Goal: Information Seeking & Learning: Learn about a topic

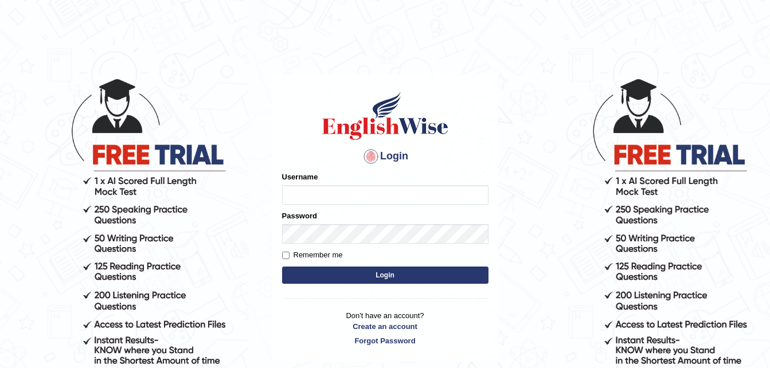
type input "dngwenya"
click at [403, 272] on button "Login" at bounding box center [385, 275] width 206 height 17
type input "dngwenya"
click at [389, 273] on button "Login" at bounding box center [385, 275] width 206 height 17
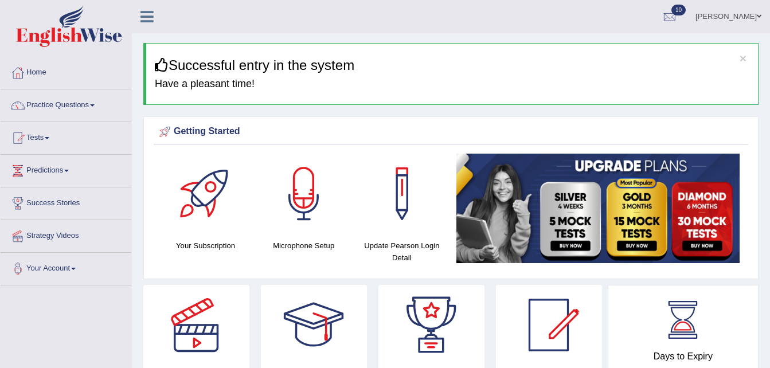
click at [95, 104] on span at bounding box center [92, 105] width 5 height 2
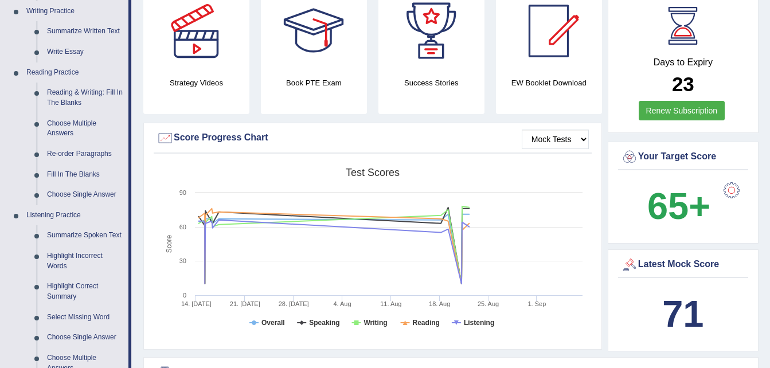
scroll to position [298, 0]
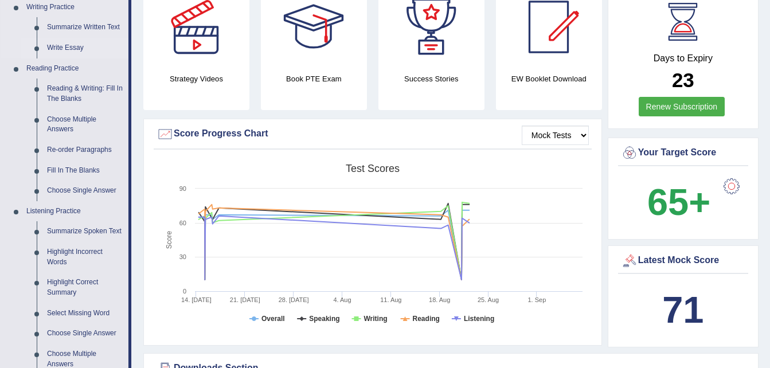
click at [70, 48] on link "Write Essay" at bounding box center [85, 48] width 87 height 21
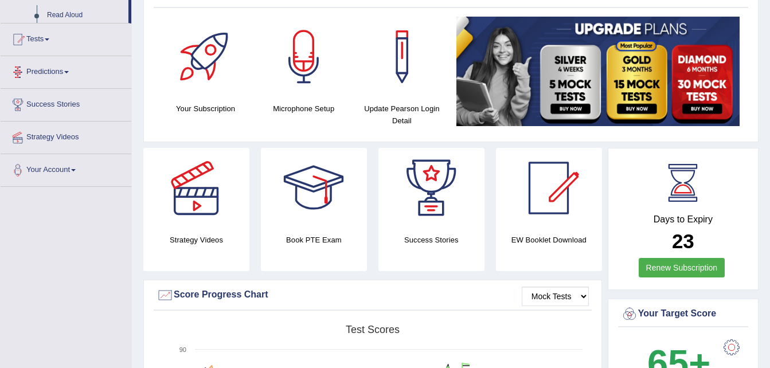
scroll to position [208, 0]
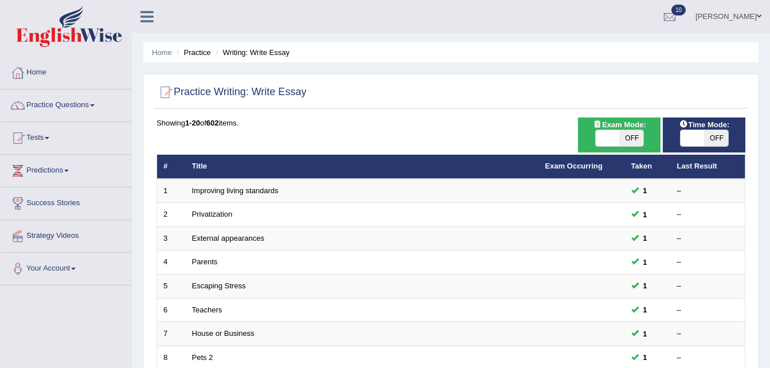
click at [91, 104] on link "Practice Questions" at bounding box center [66, 103] width 131 height 29
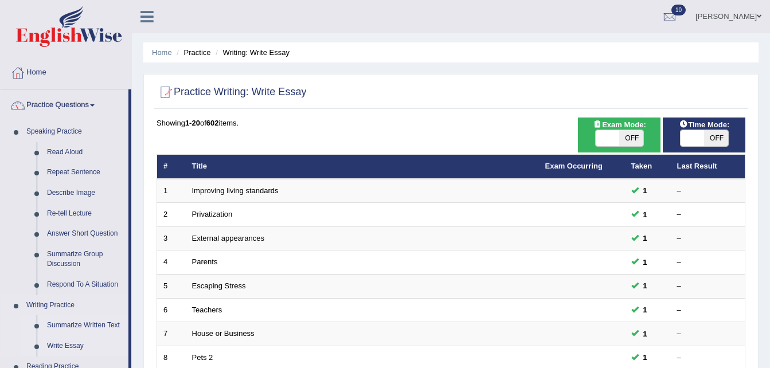
click at [81, 325] on link "Summarize Written Text" at bounding box center [85, 325] width 87 height 21
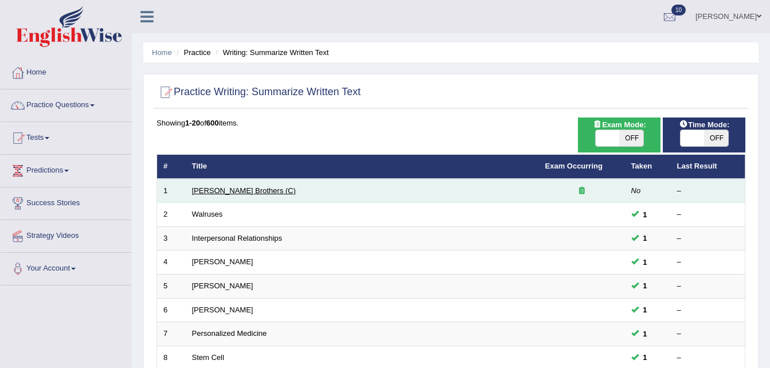
click at [209, 191] on link "[PERSON_NAME] Brothers (C)" at bounding box center [244, 190] width 104 height 9
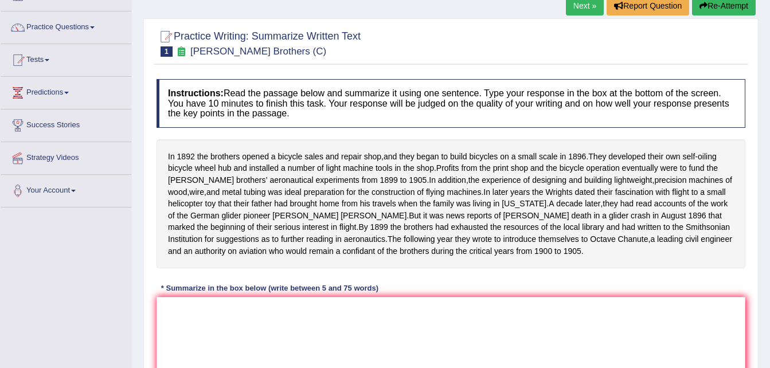
scroll to position [92, 0]
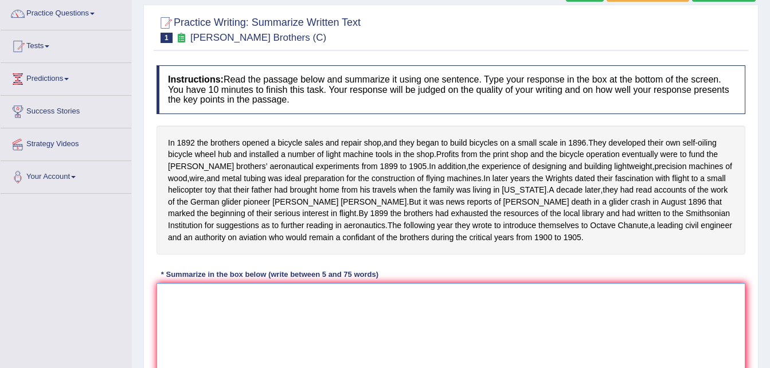
click at [169, 304] on textarea at bounding box center [451, 338] width 589 height 111
type textarea "i"
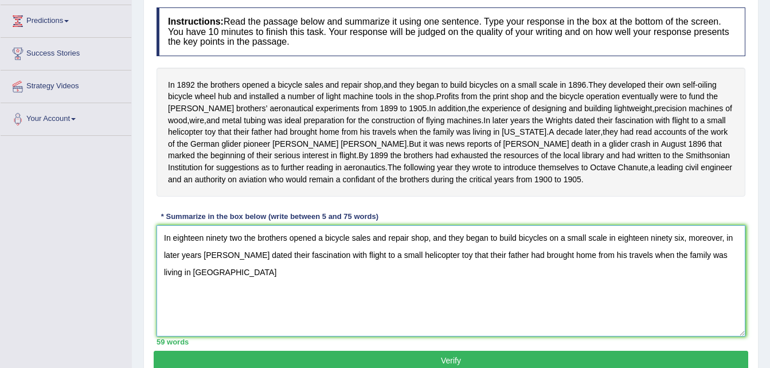
scroll to position [161, 0]
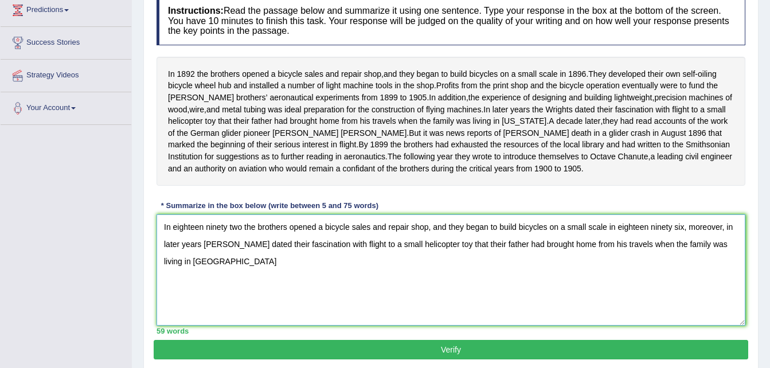
click at [517, 295] on textarea "In eighteen ninety two the brothers opened a bicycle sales and repair shop, and…" at bounding box center [451, 269] width 589 height 111
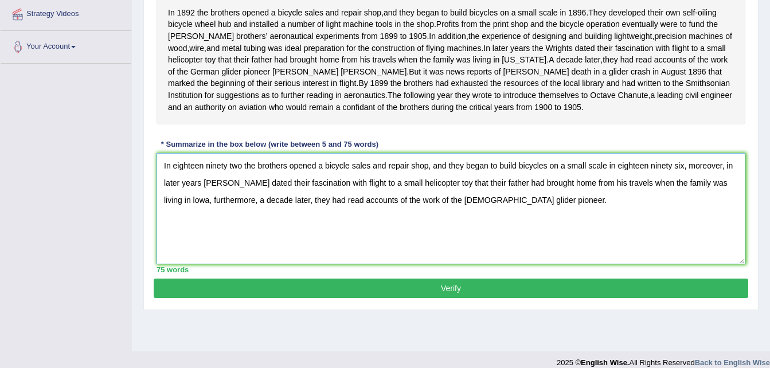
scroll to position [229, 0]
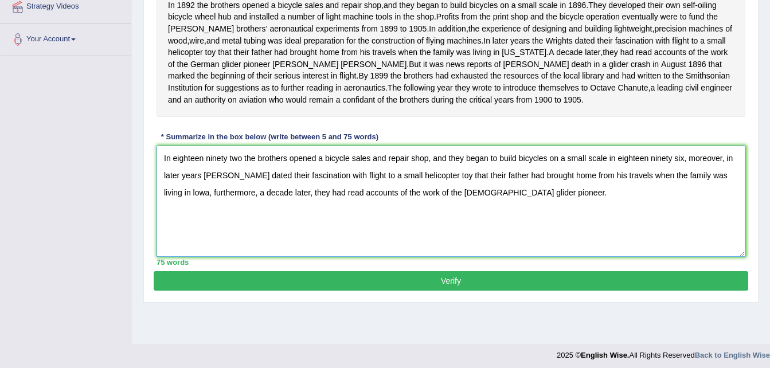
type textarea "In eighteen ninety two the brothers opened a bicycle sales and repair shop, and…"
click at [493, 291] on button "Verify" at bounding box center [451, 280] width 595 height 19
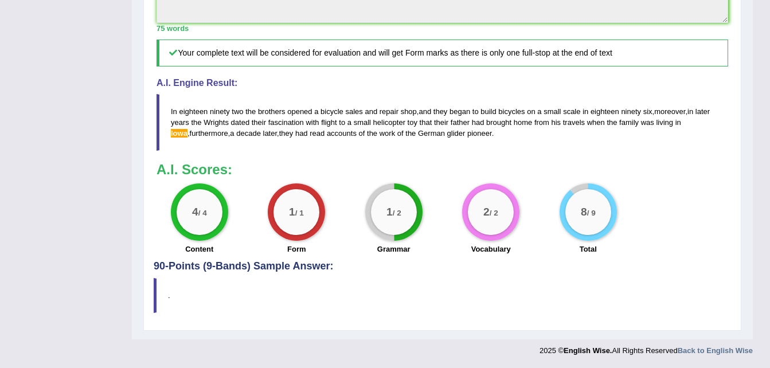
scroll to position [470, 0]
click at [187, 129] on span "lowa" at bounding box center [179, 133] width 17 height 9
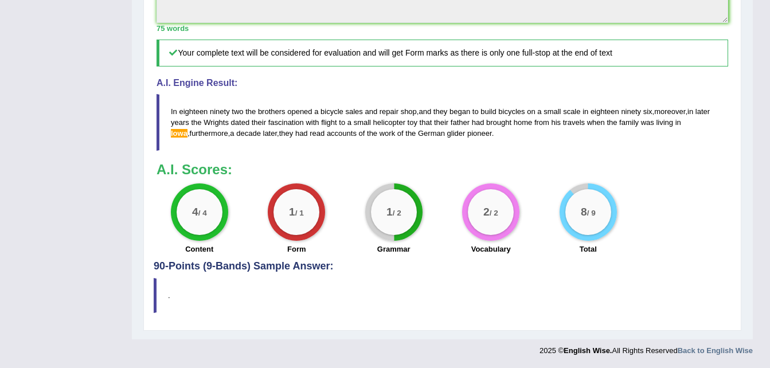
click at [187, 129] on span "lowa" at bounding box center [179, 133] width 17 height 9
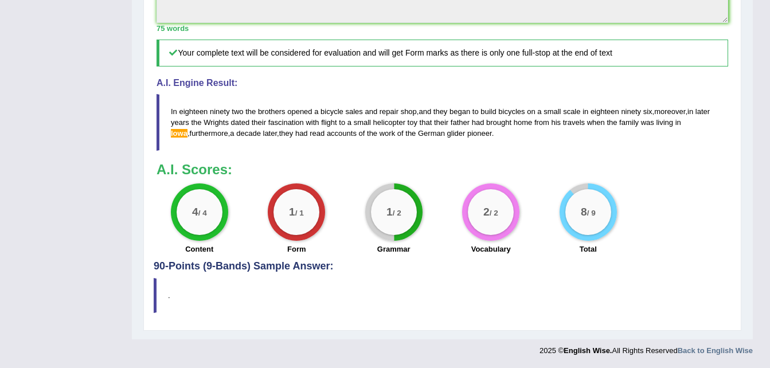
click at [187, 129] on span "lowa" at bounding box center [179, 133] width 17 height 9
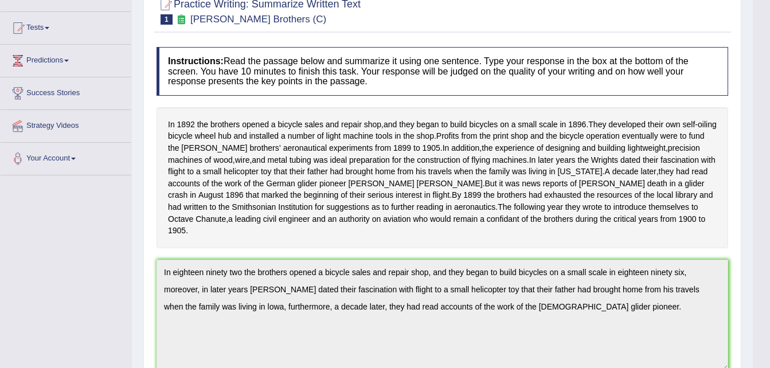
scroll to position [49, 0]
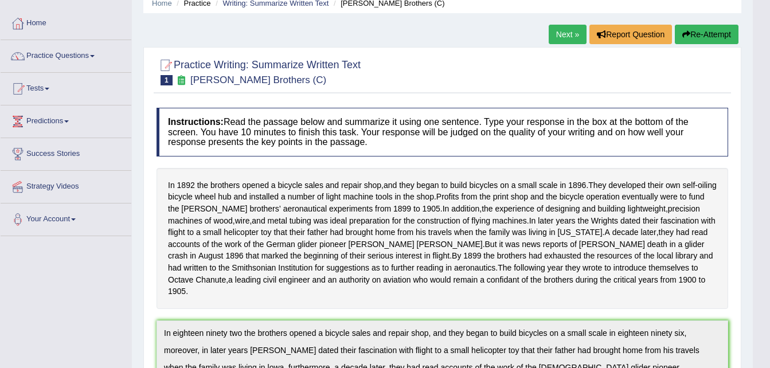
click at [704, 31] on button "Re-Attempt" at bounding box center [707, 34] width 64 height 19
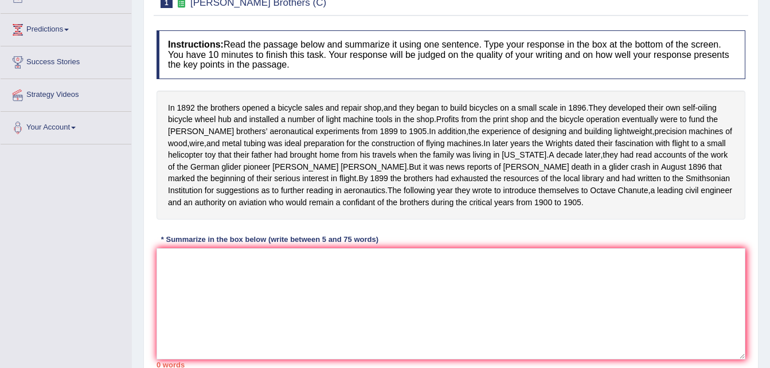
scroll to position [164, 0]
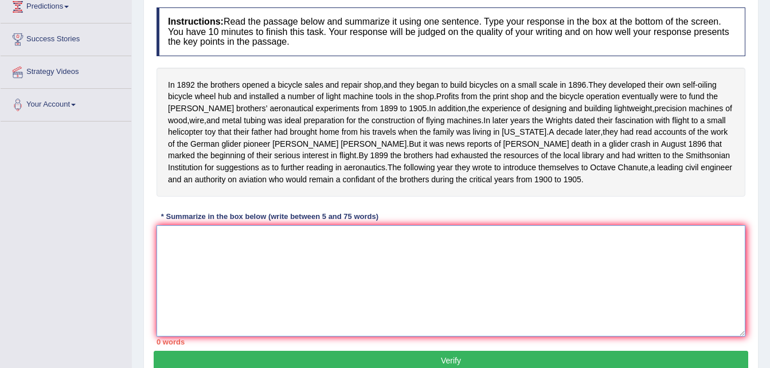
click at [164, 245] on textarea at bounding box center [451, 280] width 589 height 111
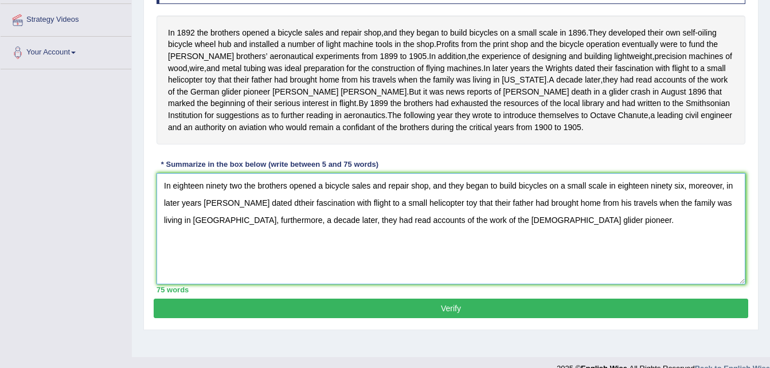
scroll to position [234, 0]
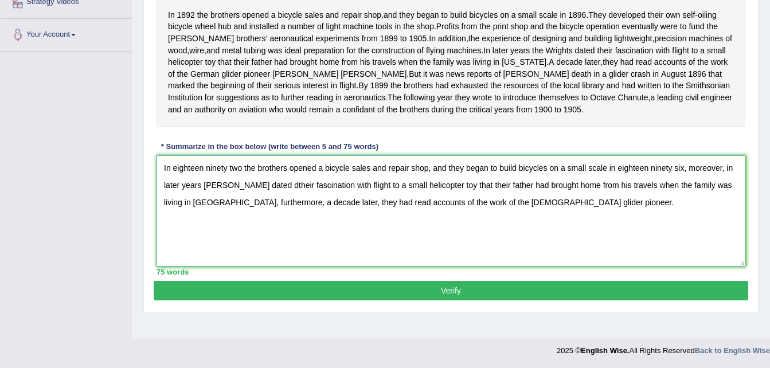
click at [272, 196] on textarea "In eighteen ninety two the brothers opened a bicycle sales and repair shop, and…" at bounding box center [451, 210] width 589 height 111
click at [442, 198] on textarea "In eighteen ninety two the brothers opened a bicycle sales and repair shop, and…" at bounding box center [451, 210] width 589 height 111
click at [545, 225] on textarea "In eighteen ninety two the brothers opened a bicycle sales and repair shop, and…" at bounding box center [451, 210] width 589 height 111
type textarea "In eighteen ninety two the brothers opened a bicycle sales and repair shop, and…"
click at [425, 300] on button "Verify" at bounding box center [451, 290] width 595 height 19
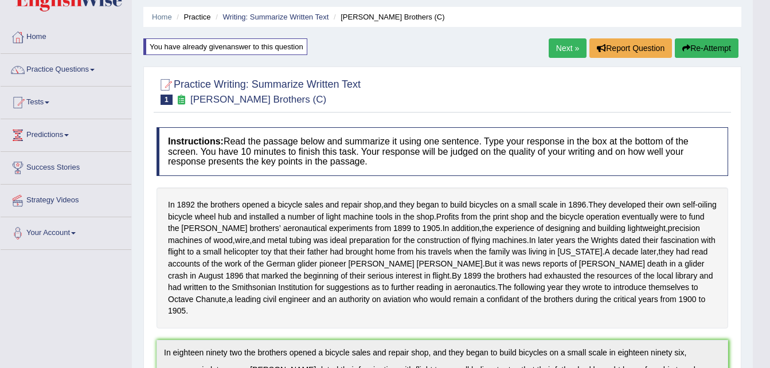
scroll to position [0, 0]
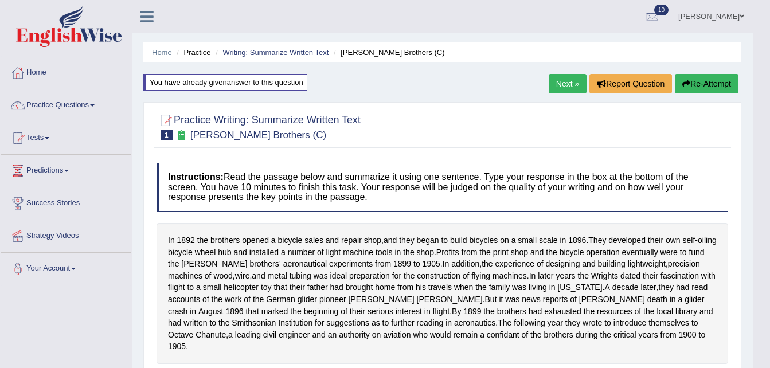
click at [562, 82] on link "Next »" at bounding box center [568, 83] width 38 height 19
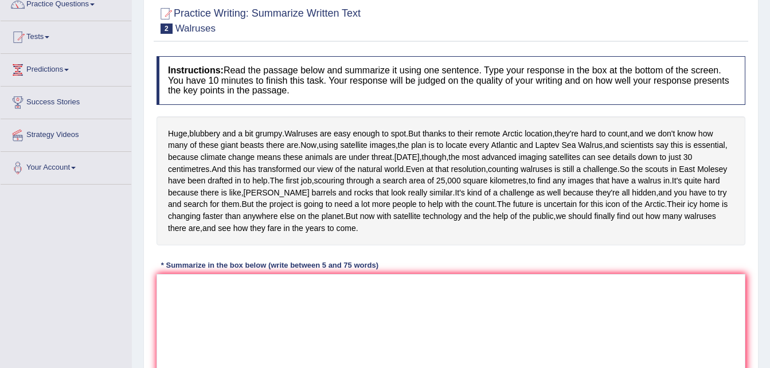
scroll to position [115, 0]
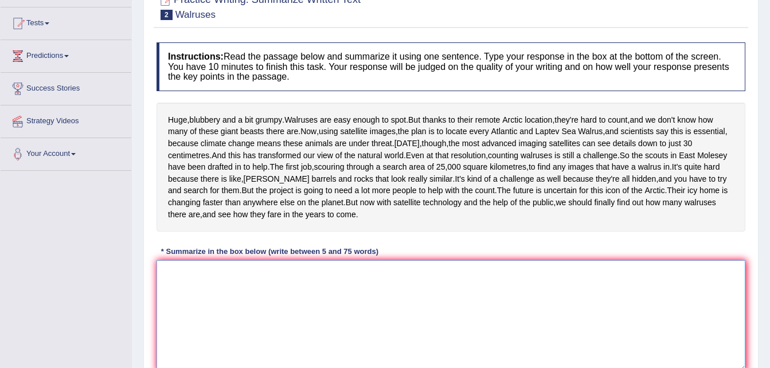
click at [182, 321] on textarea at bounding box center [451, 315] width 589 height 111
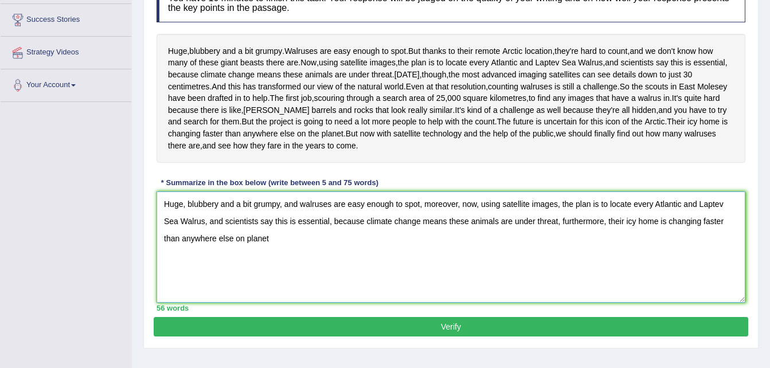
scroll to position [229, 0]
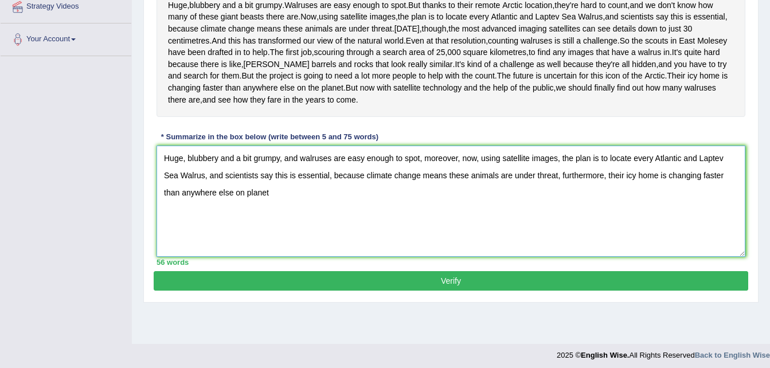
click at [224, 239] on textarea "Huge, blubbery and a bit grumpy, and walruses are easy enough to spot, moreover…" at bounding box center [451, 201] width 589 height 111
click at [265, 237] on textarea "Huge, blubbery and a bit grumpy, and walruses are easy enough to spot, moreover…" at bounding box center [451, 201] width 589 height 111
click at [542, 221] on textarea "Huge, blubbery and a bit grumpy, and walruses are easy enough to spot, moreover…" at bounding box center [451, 201] width 589 height 111
click at [573, 220] on textarea "Huge, blubbery and a bit grumpy, and walruses are easy enough to spot, moreover…" at bounding box center [451, 201] width 589 height 111
click at [575, 222] on textarea "Huge, blubbery and a bit grumpy, and walruses are easy enough to spot, moreover…" at bounding box center [451, 201] width 589 height 111
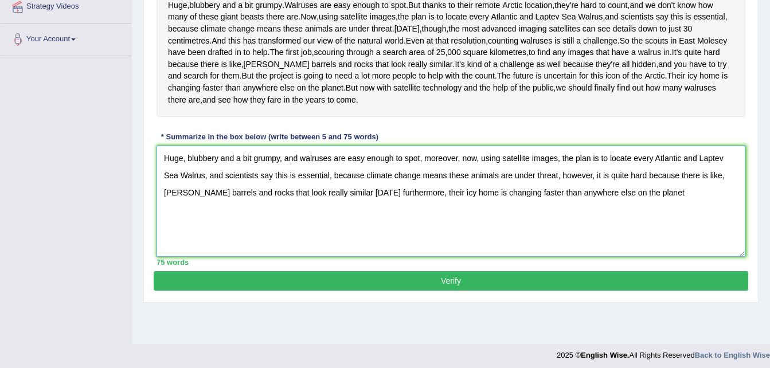
click at [326, 239] on textarea "Huge, blubbery and a bit grumpy, and walruses are easy enough to spot, moreover…" at bounding box center [451, 201] width 589 height 111
click at [294, 204] on textarea "Huge, blubbery and a bit grumpy, and walruses are easy enough to spot, moreover…" at bounding box center [451, 201] width 589 height 111
click at [591, 237] on textarea "Huge, blubbery and a bit grumpy, but walruses are easy enough to spot, moreover…" at bounding box center [451, 201] width 589 height 111
type textarea "Huge, blubbery and a bit grumpy, but walruses are easy enough to spot, moreover…"
click at [452, 291] on button "Verify" at bounding box center [451, 280] width 595 height 19
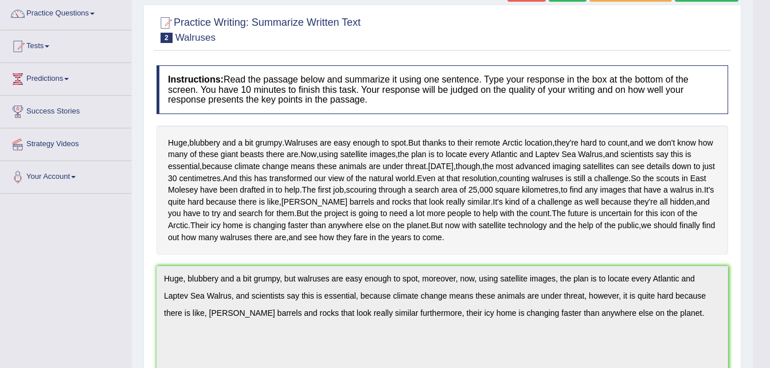
scroll to position [69, 0]
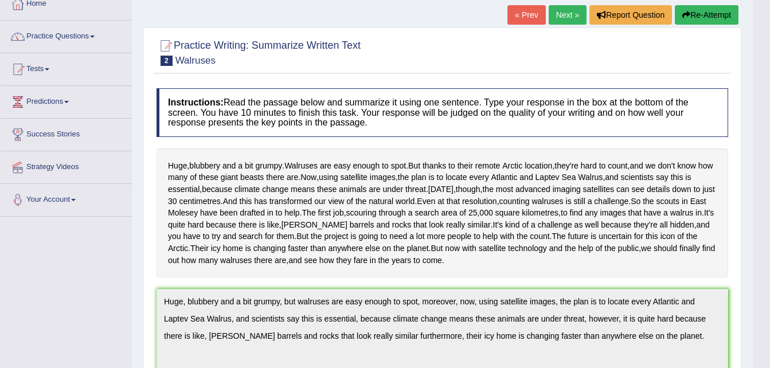
click at [572, 14] on link "Next »" at bounding box center [568, 14] width 38 height 19
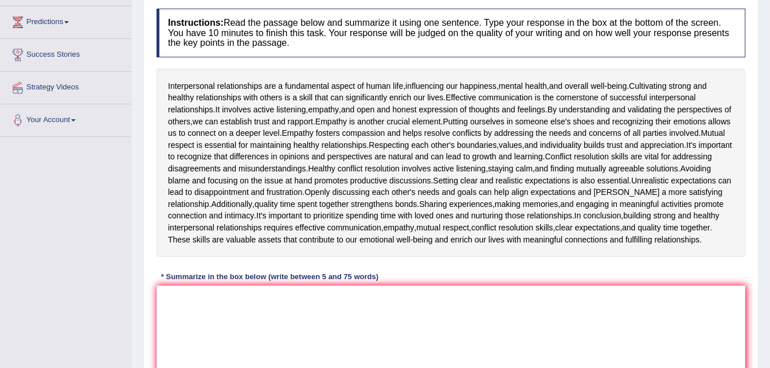
scroll to position [159, 0]
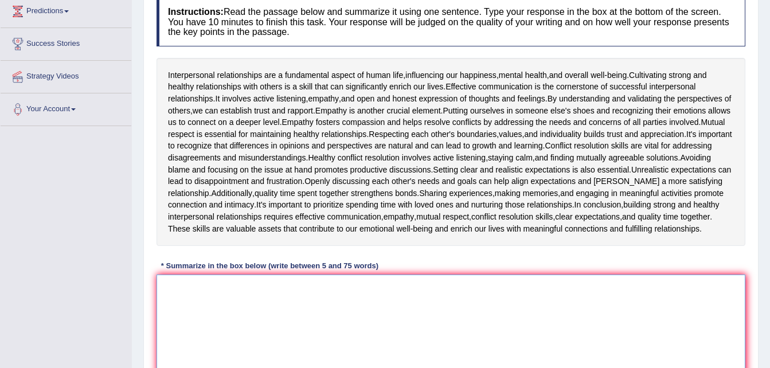
click at [198, 314] on textarea at bounding box center [451, 330] width 589 height 111
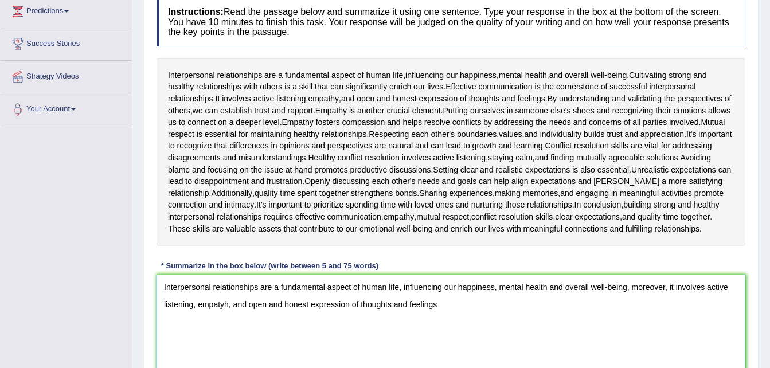
click at [229, 313] on textarea "Interpersonal relationships are a fundamental aspect of human life, influencing…" at bounding box center [451, 330] width 589 height 111
click at [443, 318] on textarea "Interpersonal relationships are a fundamental aspect of human life, influencing…" at bounding box center [451, 330] width 589 height 111
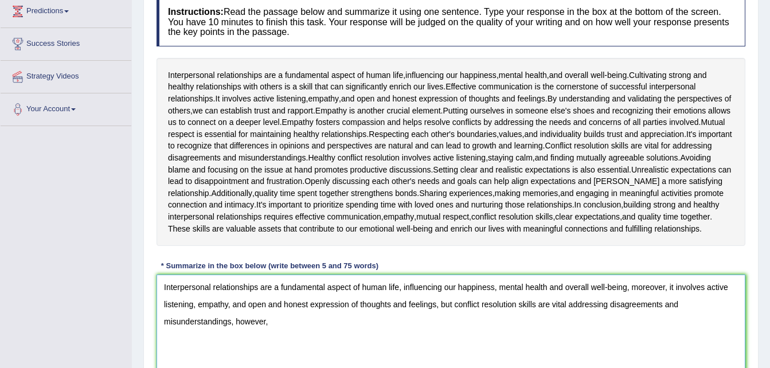
click at [568, 314] on textarea "Interpersonal relationships are a fundamental aspect of human life, influencing…" at bounding box center [451, 330] width 589 height 111
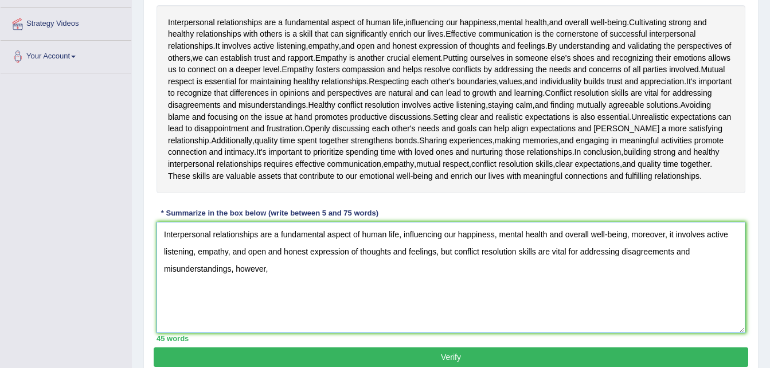
scroll to position [228, 0]
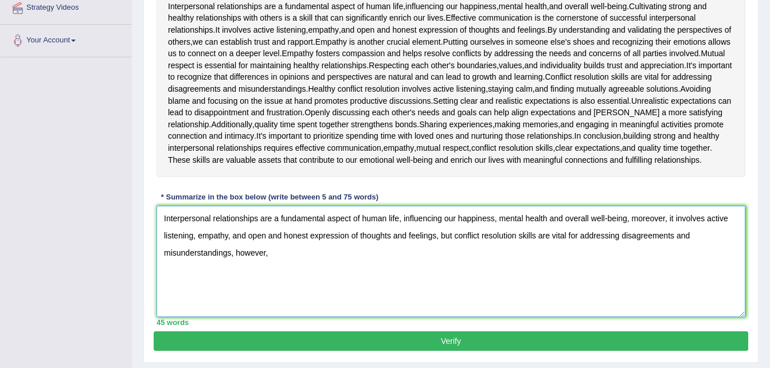
click at [278, 265] on textarea "Interpersonal relationships are a fundamental aspect of human life, influencing…" at bounding box center [451, 261] width 589 height 111
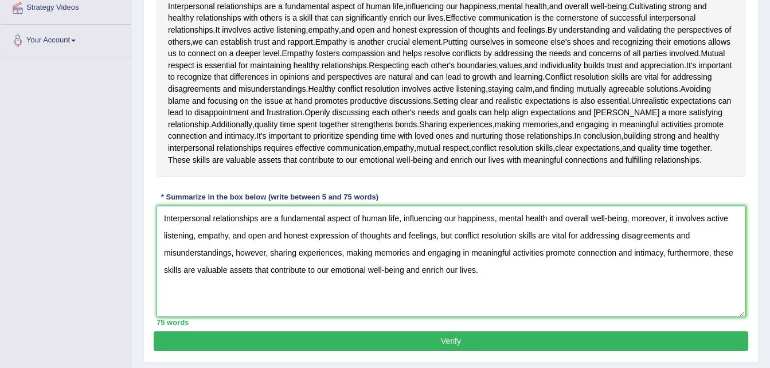
type textarea "Interpersonal relationships are a fundamental aspect of human life, influencing…"
click at [472, 351] on button "Verify" at bounding box center [451, 340] width 595 height 19
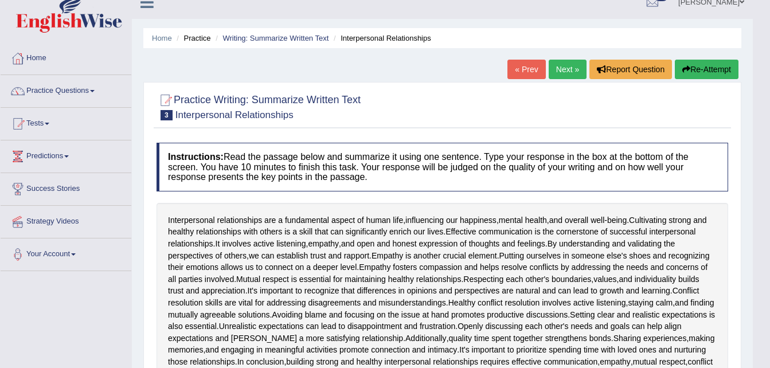
scroll to position [0, 0]
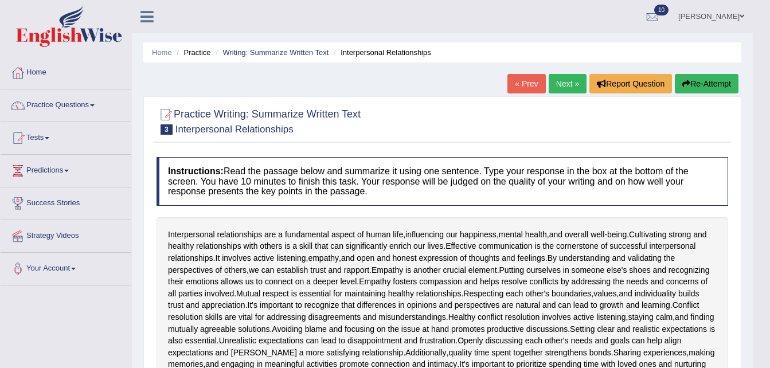
click at [743, 13] on span at bounding box center [742, 16] width 5 height 7
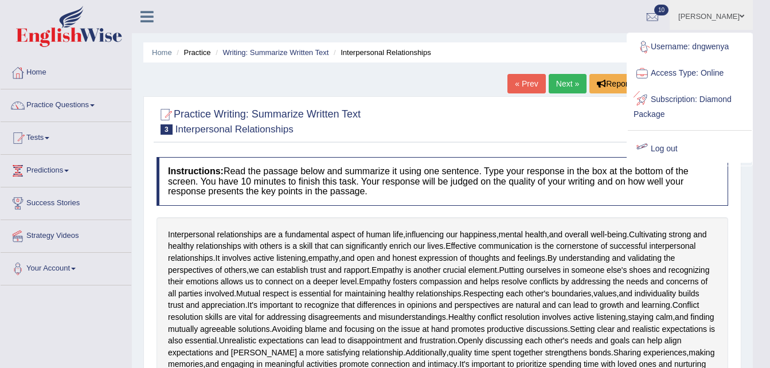
click at [661, 144] on link "Log out" at bounding box center [690, 149] width 124 height 26
